Goal: Information Seeking & Learning: Learn about a topic

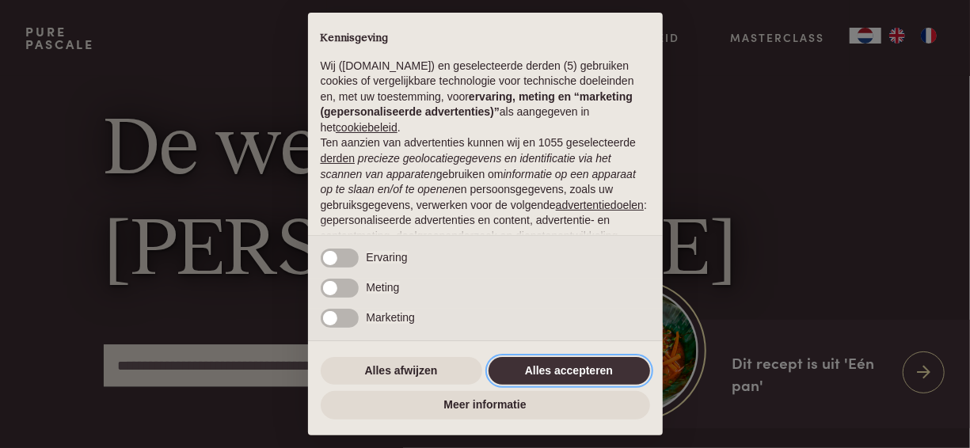
click at [524, 372] on button "Alles accepteren" at bounding box center [568, 371] width 161 height 28
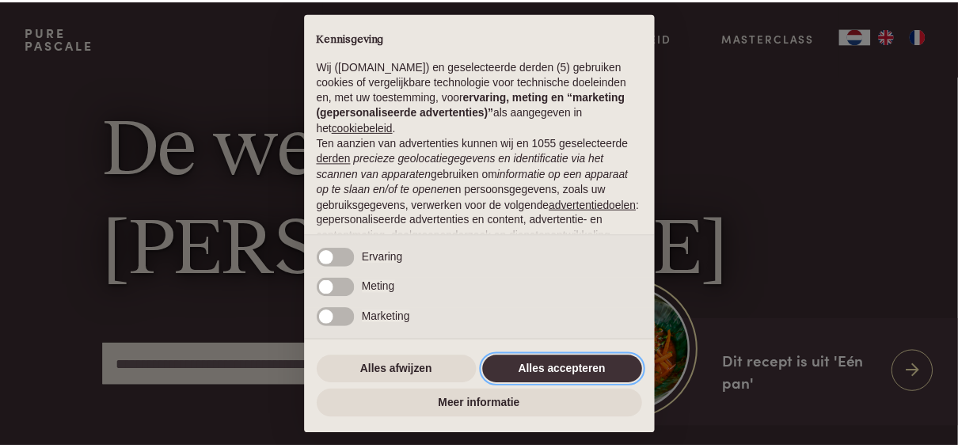
scroll to position [188, 0]
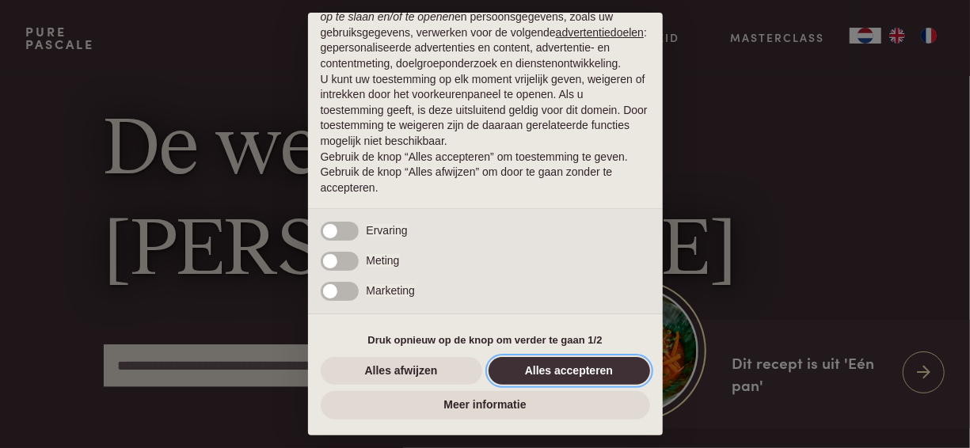
click at [607, 370] on button "Alles accepteren" at bounding box center [568, 371] width 161 height 28
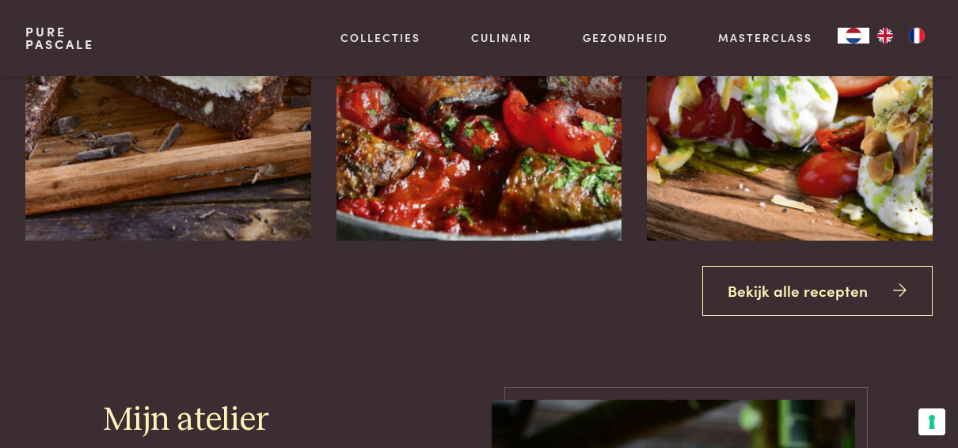
scroll to position [1741, 0]
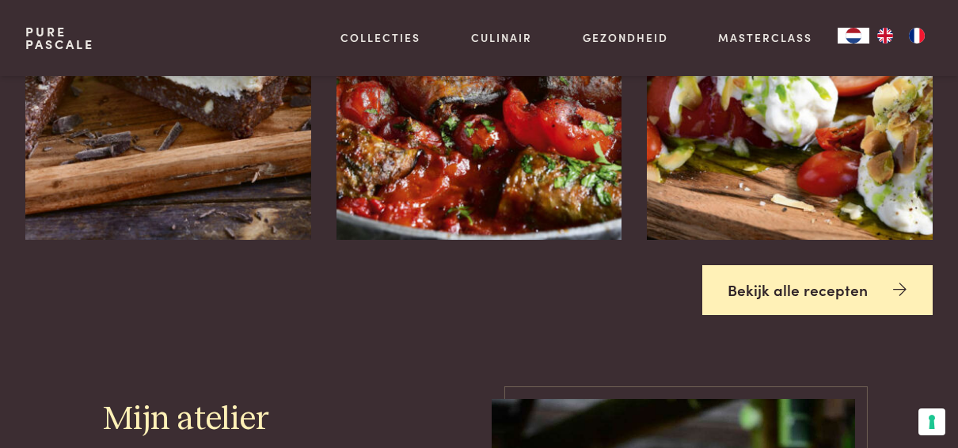
click at [780, 294] on link "Bekijk alle recepten" at bounding box center [817, 290] width 231 height 50
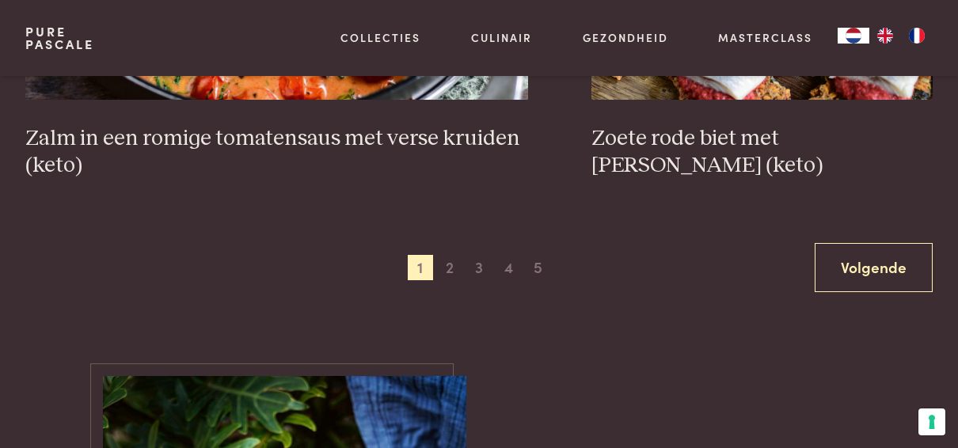
scroll to position [3008, 0]
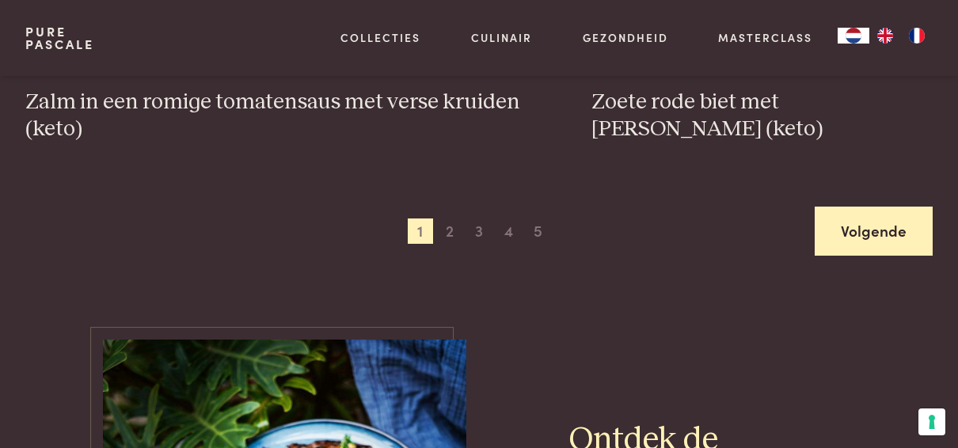
click at [914, 231] on link "Volgende" at bounding box center [874, 232] width 118 height 50
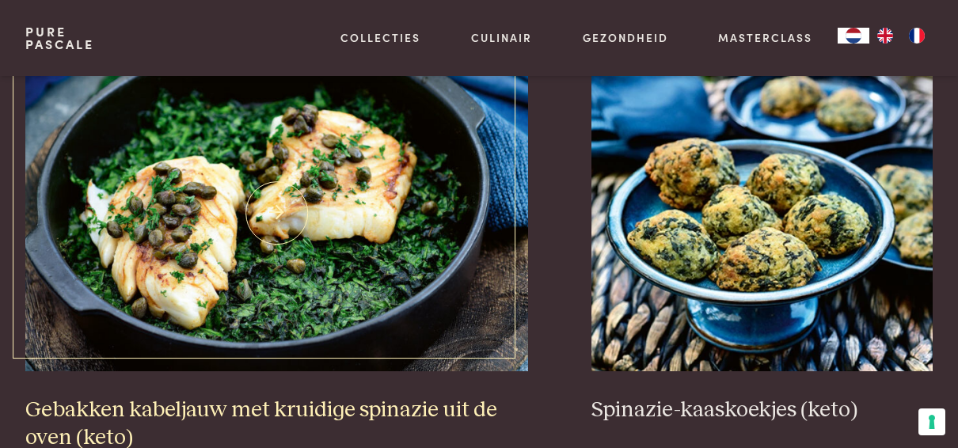
scroll to position [2761, 0]
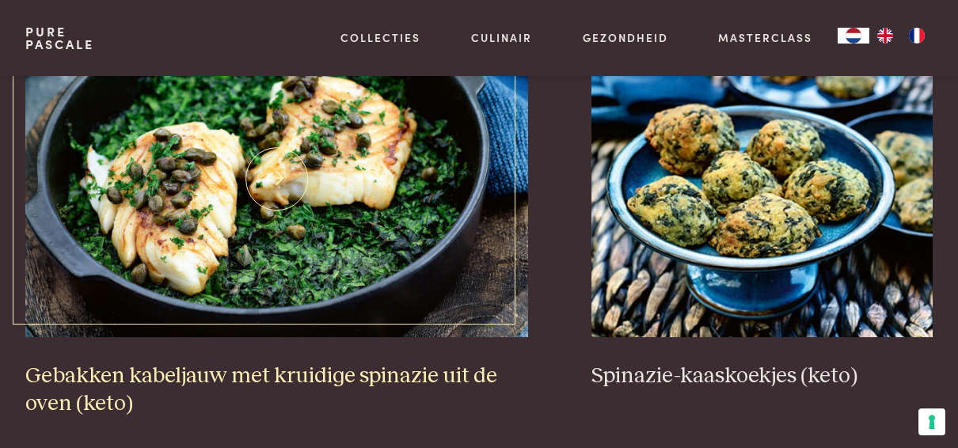
click at [295, 366] on h3 "Gebakken kabeljauw met kruidige spinazie uit de oven (keto)" at bounding box center [276, 390] width 503 height 55
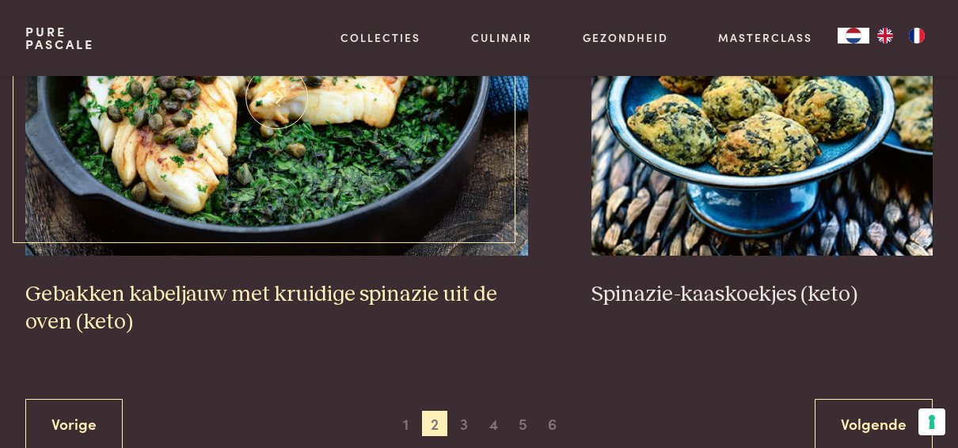
scroll to position [2919, 0]
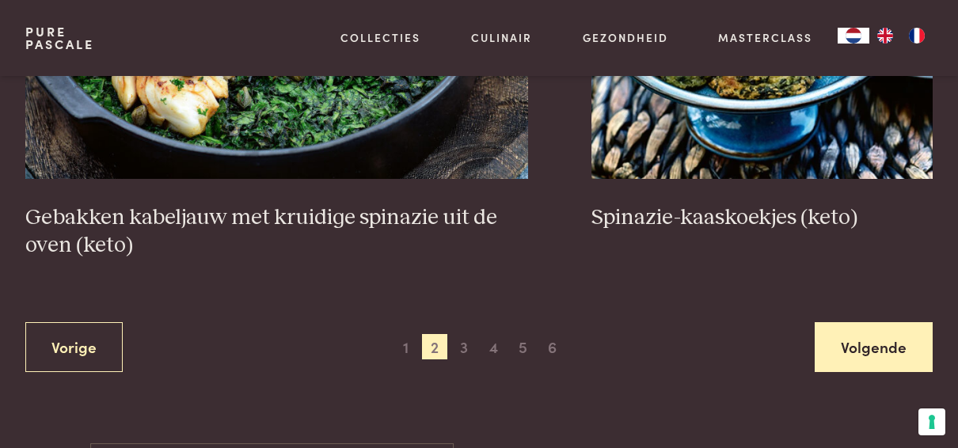
click at [857, 344] on link "Volgende" at bounding box center [874, 347] width 118 height 50
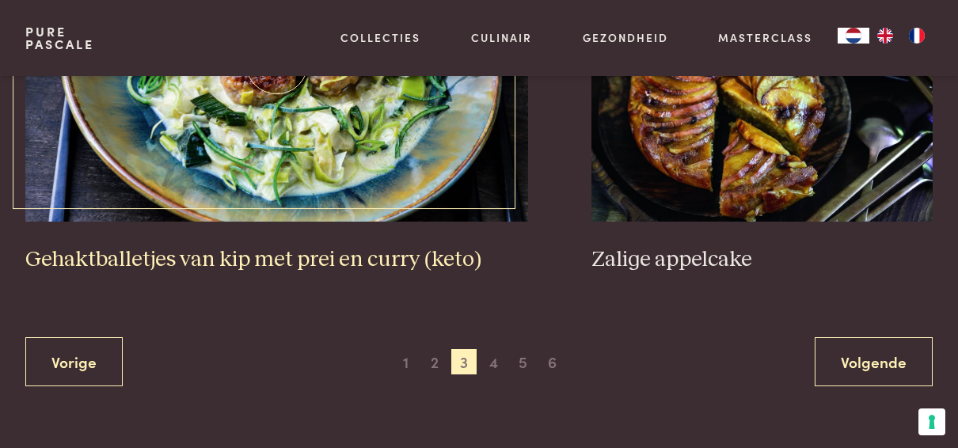
scroll to position [3078, 0]
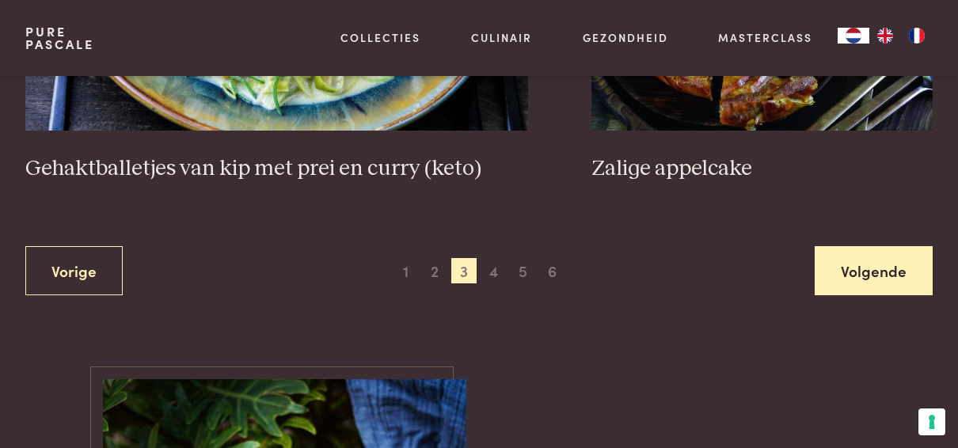
click at [906, 275] on link "Volgende" at bounding box center [874, 271] width 118 height 50
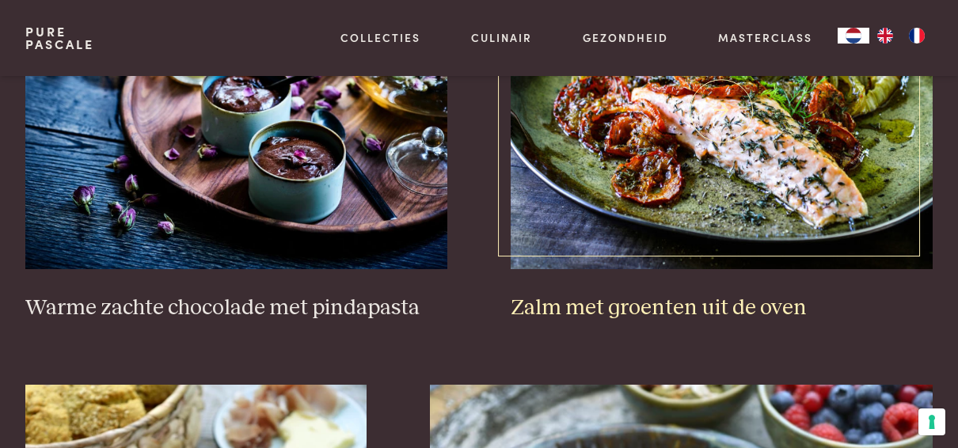
scroll to position [1969, 0]
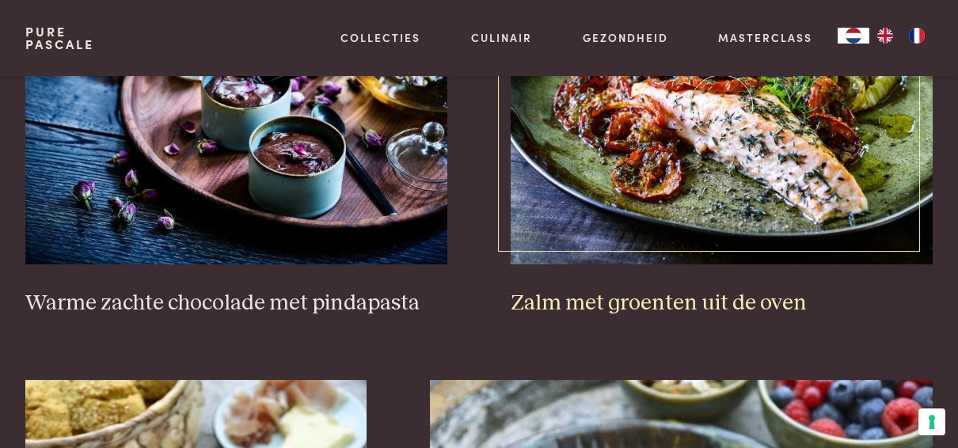
click at [741, 294] on h3 "Zalm met groenten uit de oven" at bounding box center [722, 304] width 422 height 28
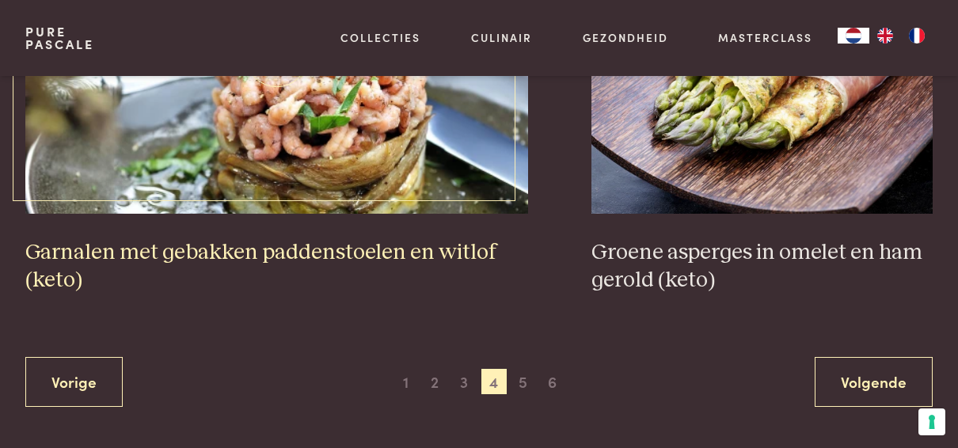
scroll to position [2919, 0]
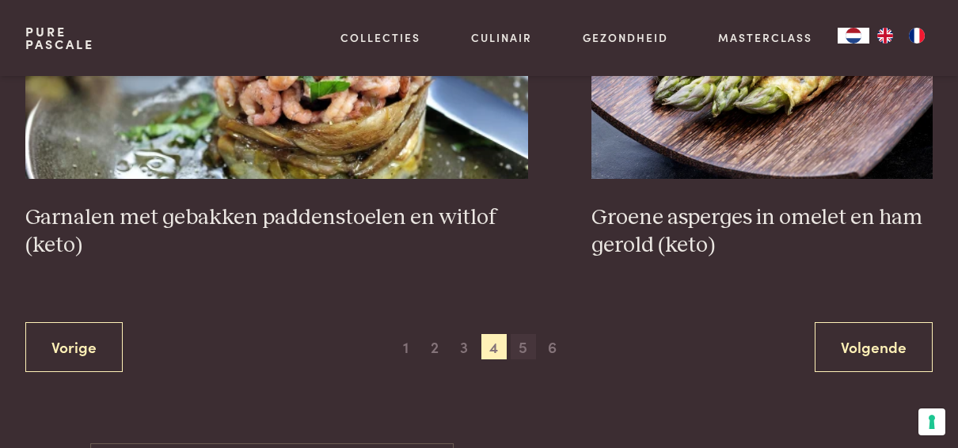
click at [522, 340] on span "5" at bounding box center [523, 346] width 25 height 25
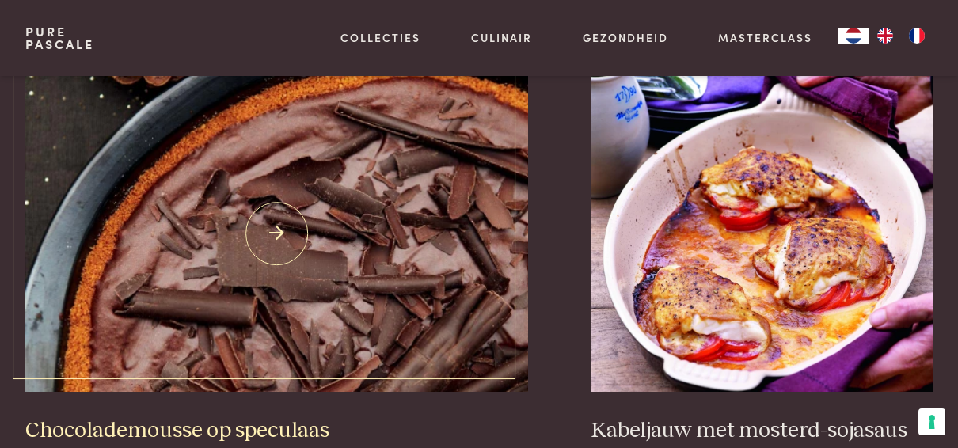
scroll to position [2919, 0]
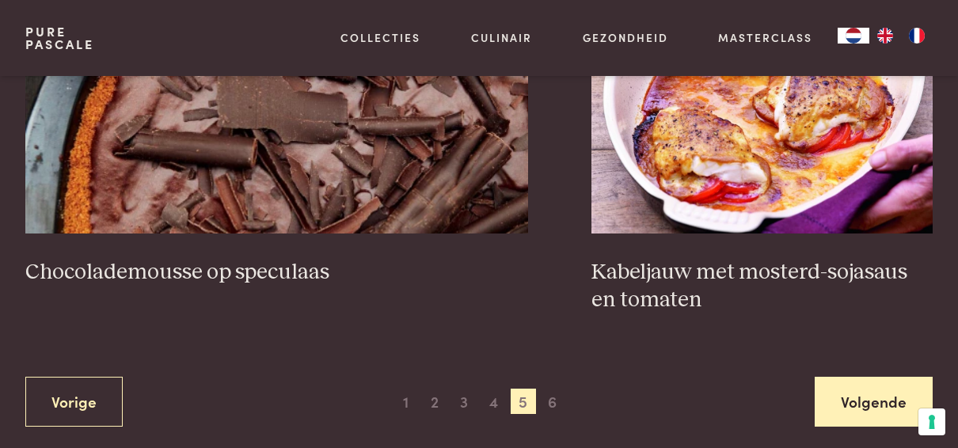
click at [836, 388] on link "Volgende" at bounding box center [874, 402] width 118 height 50
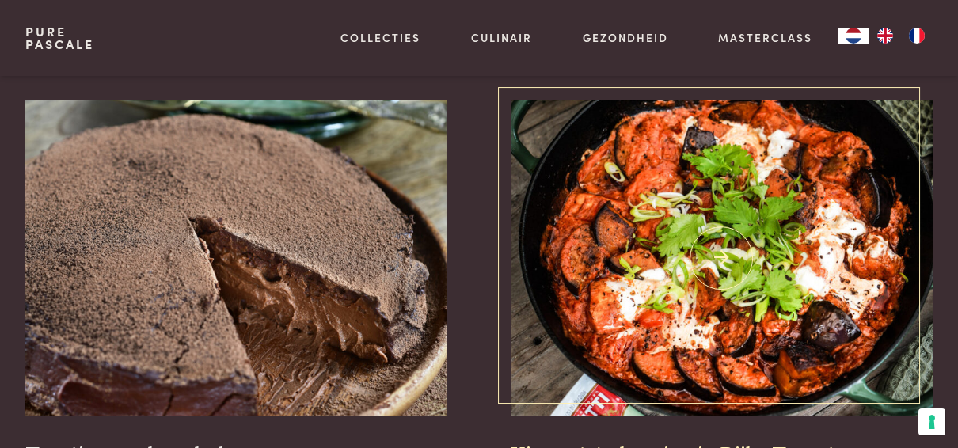
scroll to position [465, 0]
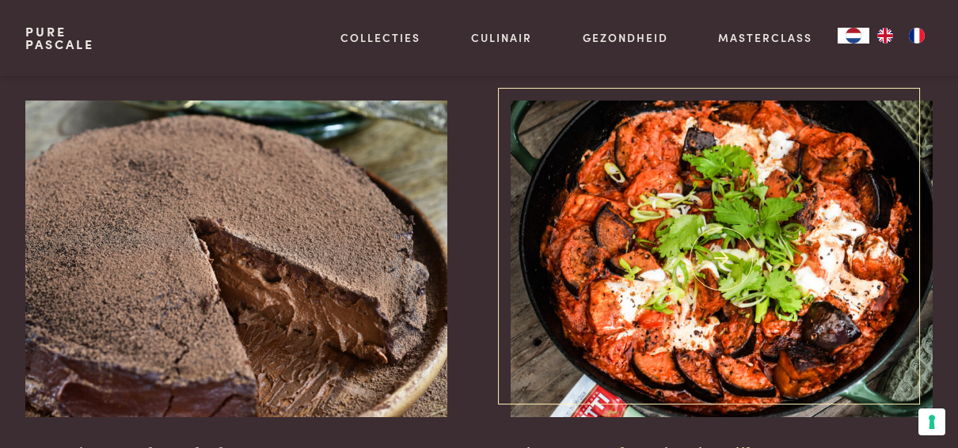
click at [665, 225] on img at bounding box center [722, 259] width 422 height 317
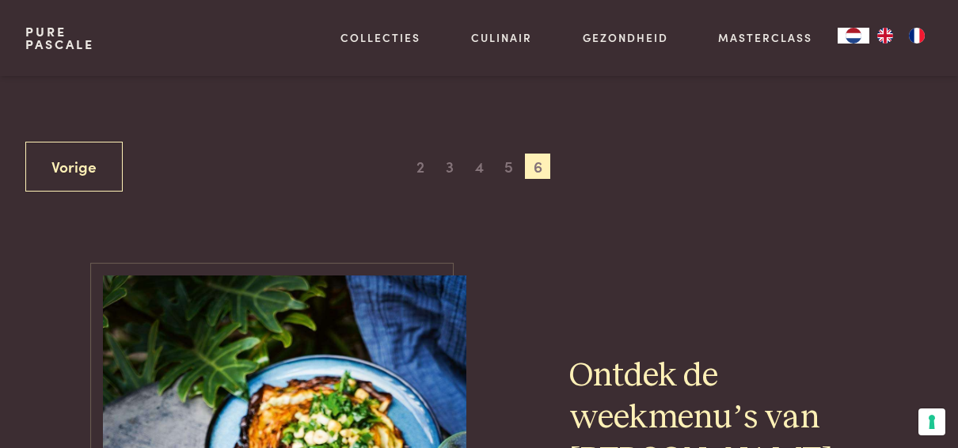
scroll to position [624, 0]
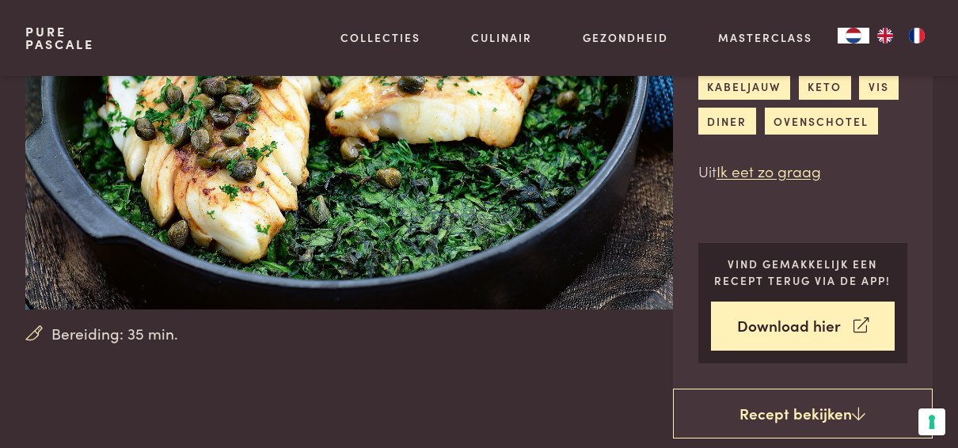
scroll to position [79, 0]
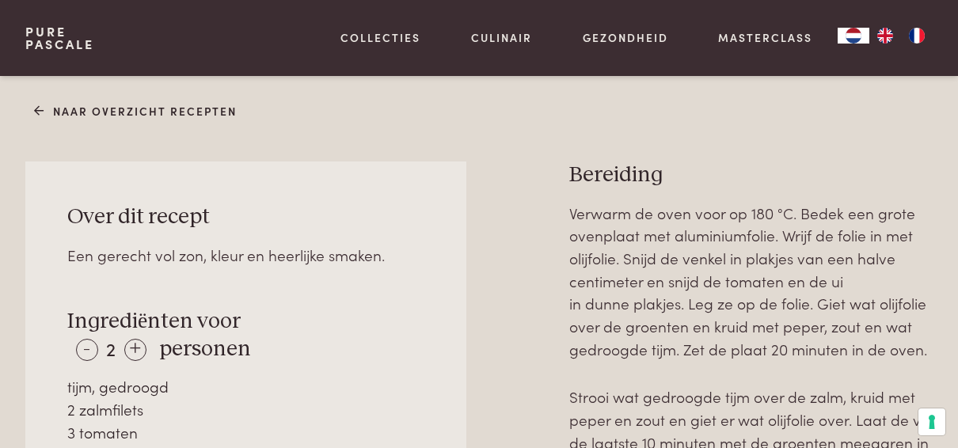
scroll to position [396, 0]
